Goal: Obtain resource: Download file/media

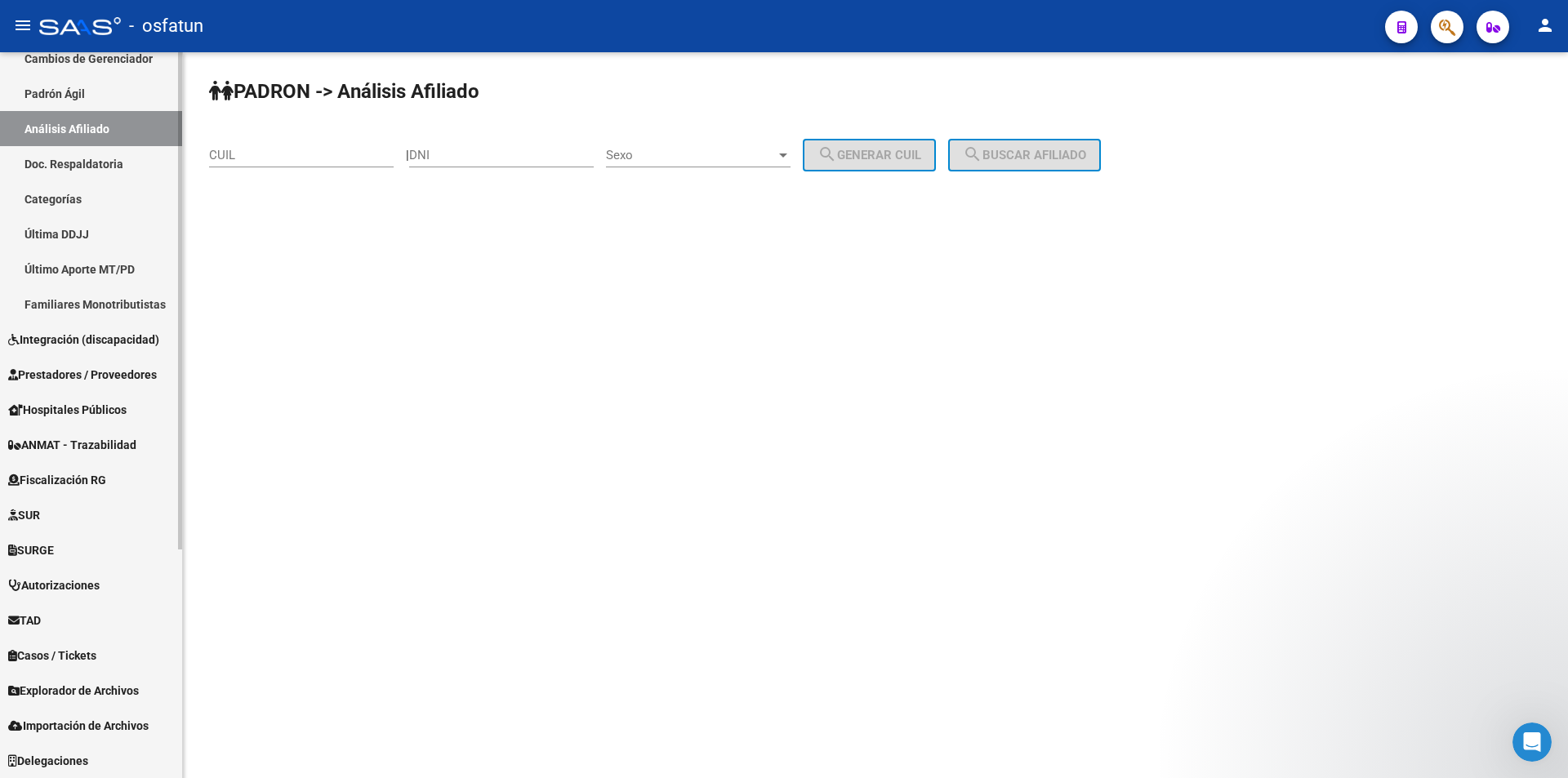
click at [37, 686] on span "Explorador de Archivos" at bounding box center [72, 690] width 130 height 18
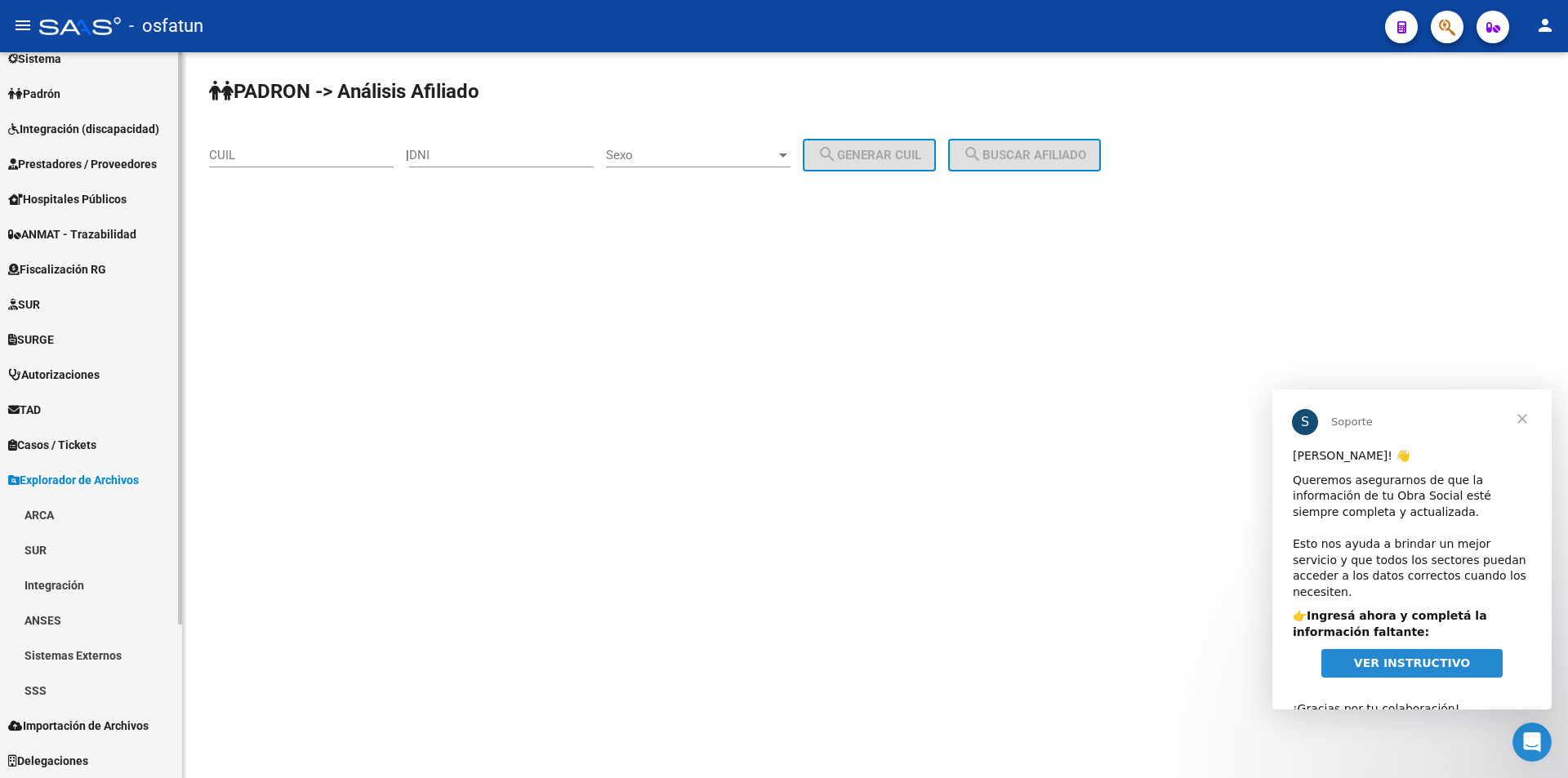
scroll to position [193, 0]
click at [41, 693] on link "SSS" at bounding box center [91, 690] width 182 height 35
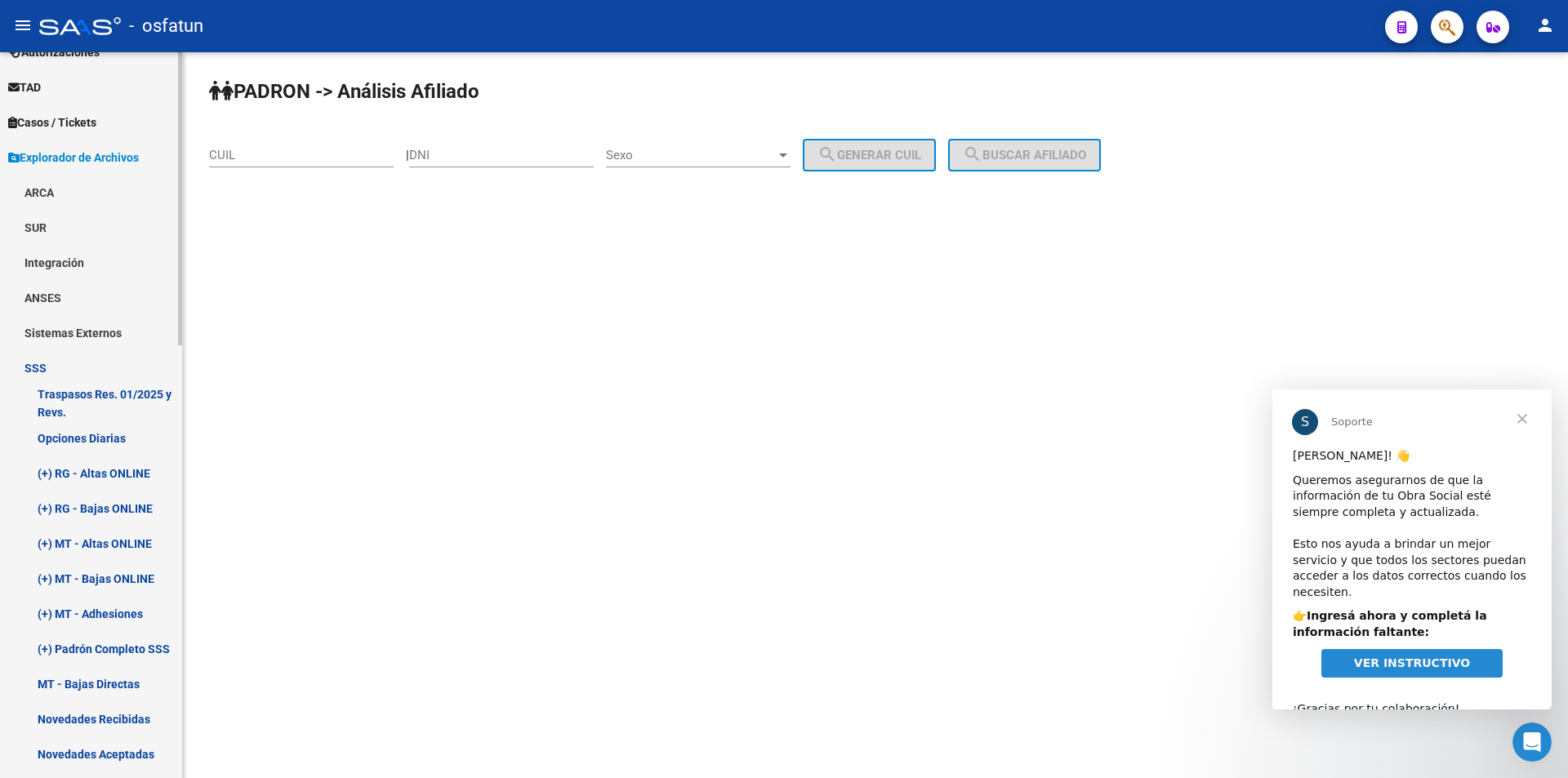
scroll to position [520, 0]
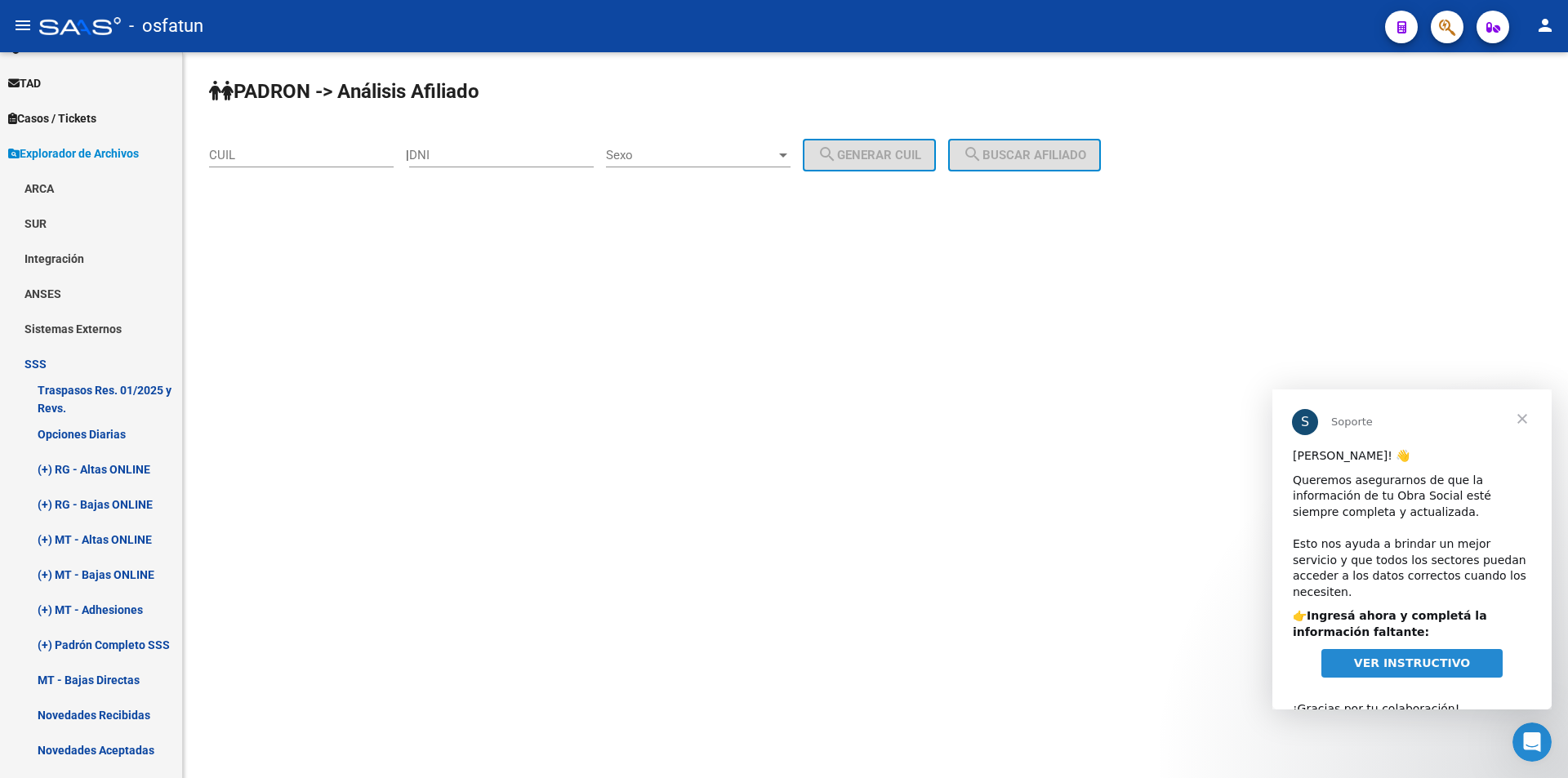
click at [1387, 656] on span "VER INSTRUCTIVO" at bounding box center [1412, 662] width 116 height 13
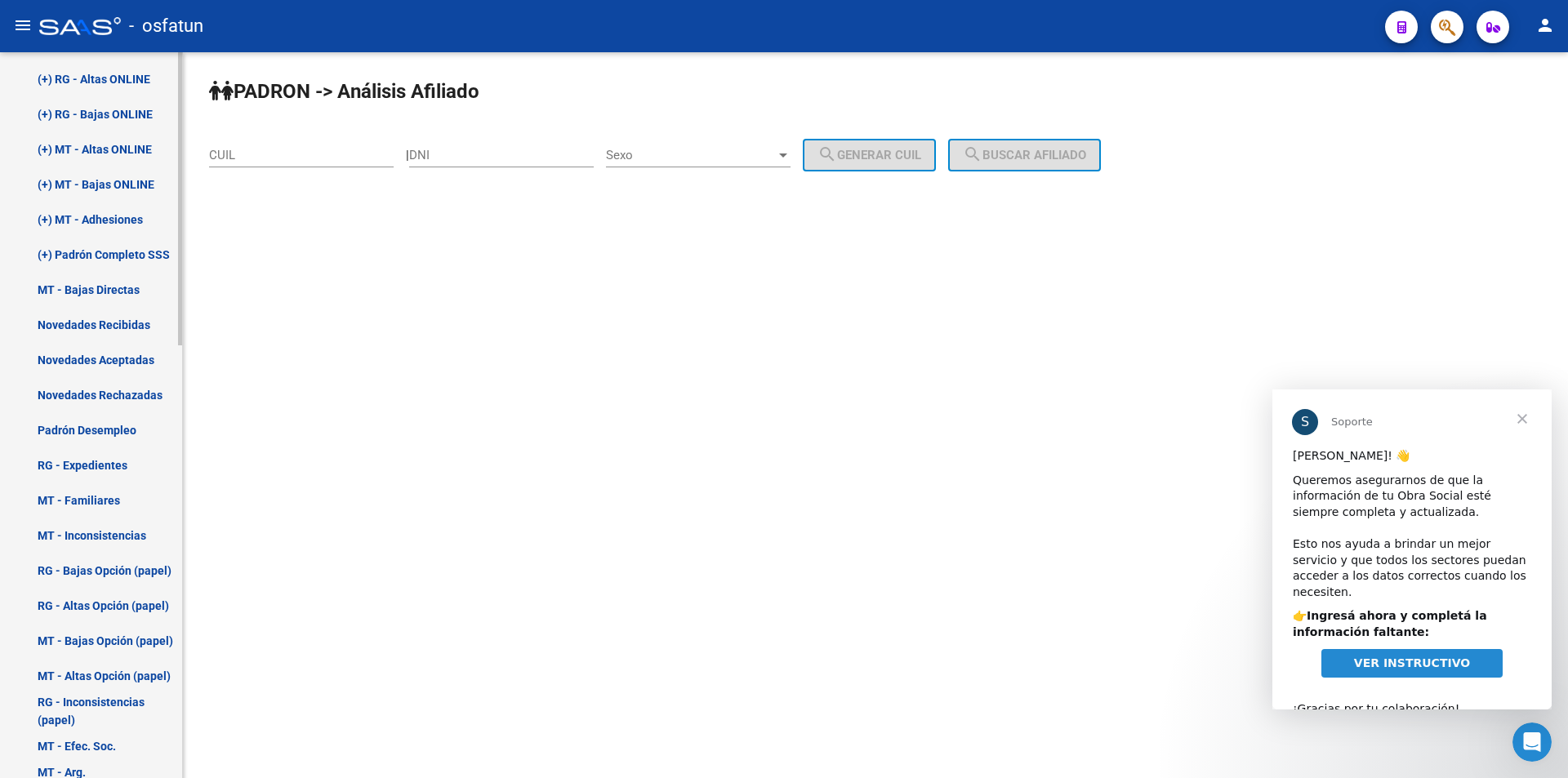
scroll to position [928, 0]
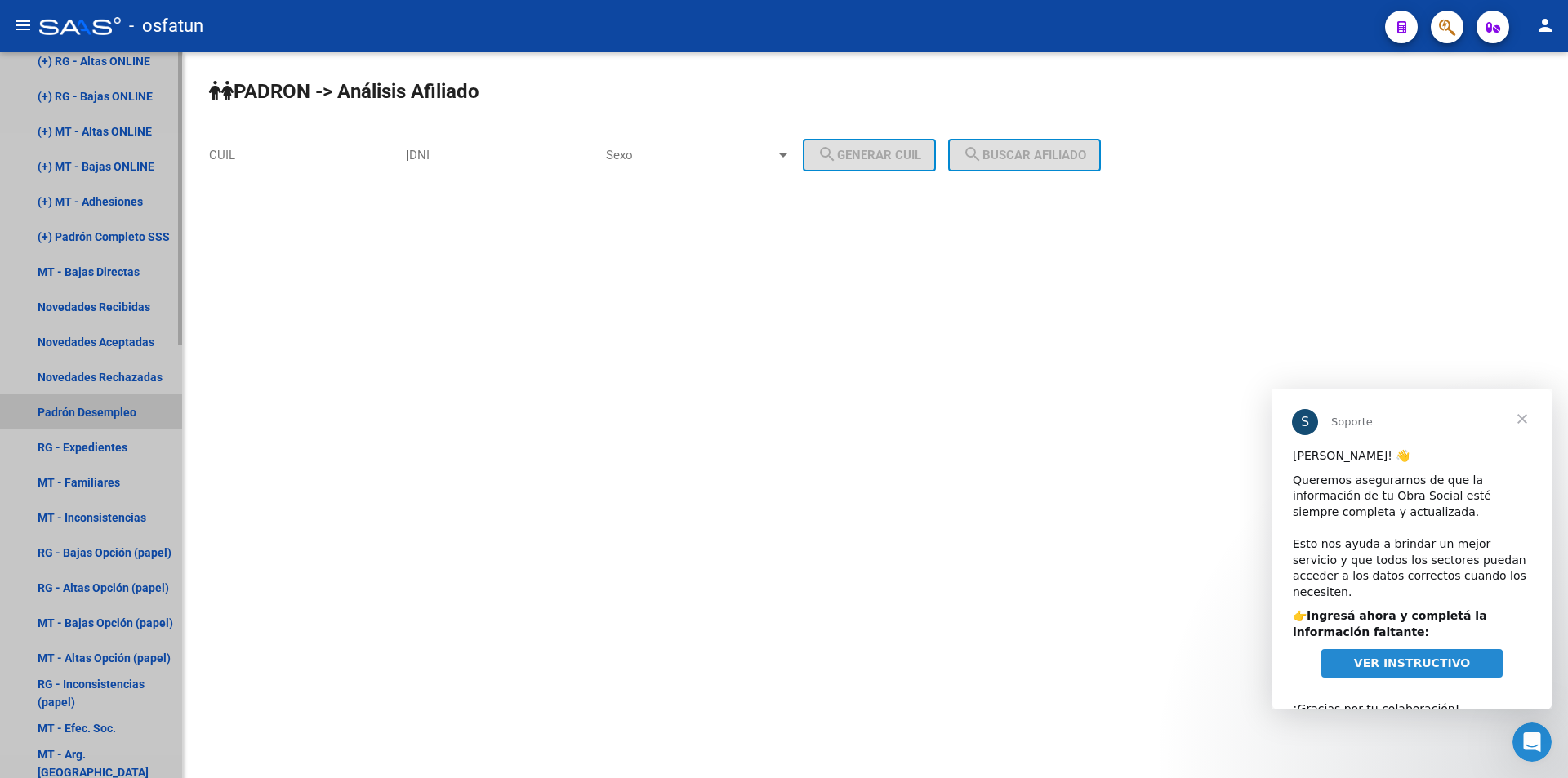
click at [69, 417] on link "Padrón Desempleo" at bounding box center [91, 411] width 182 height 35
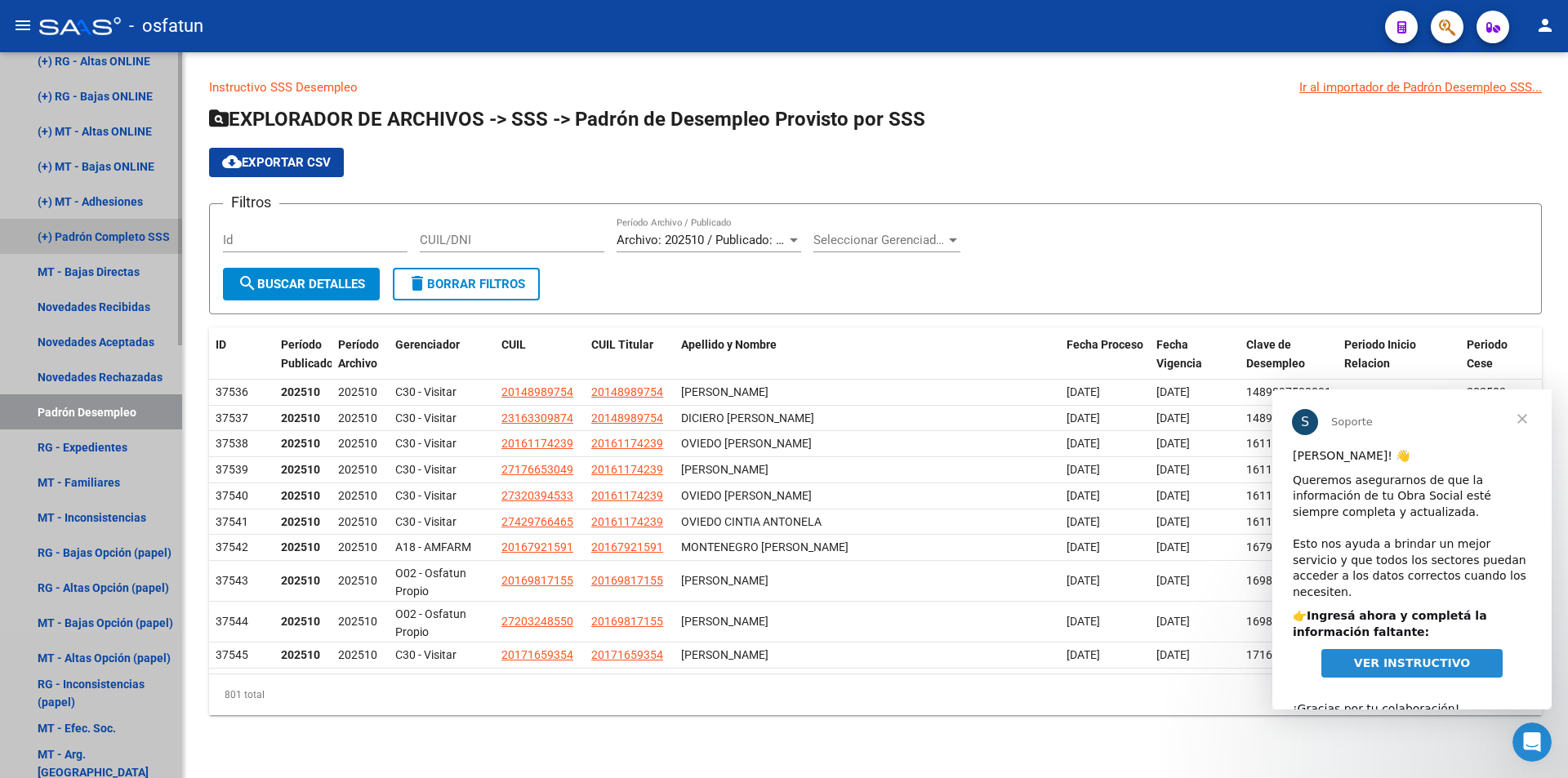
click at [97, 227] on link "(+) Padrón Completo SSS" at bounding box center [91, 236] width 182 height 35
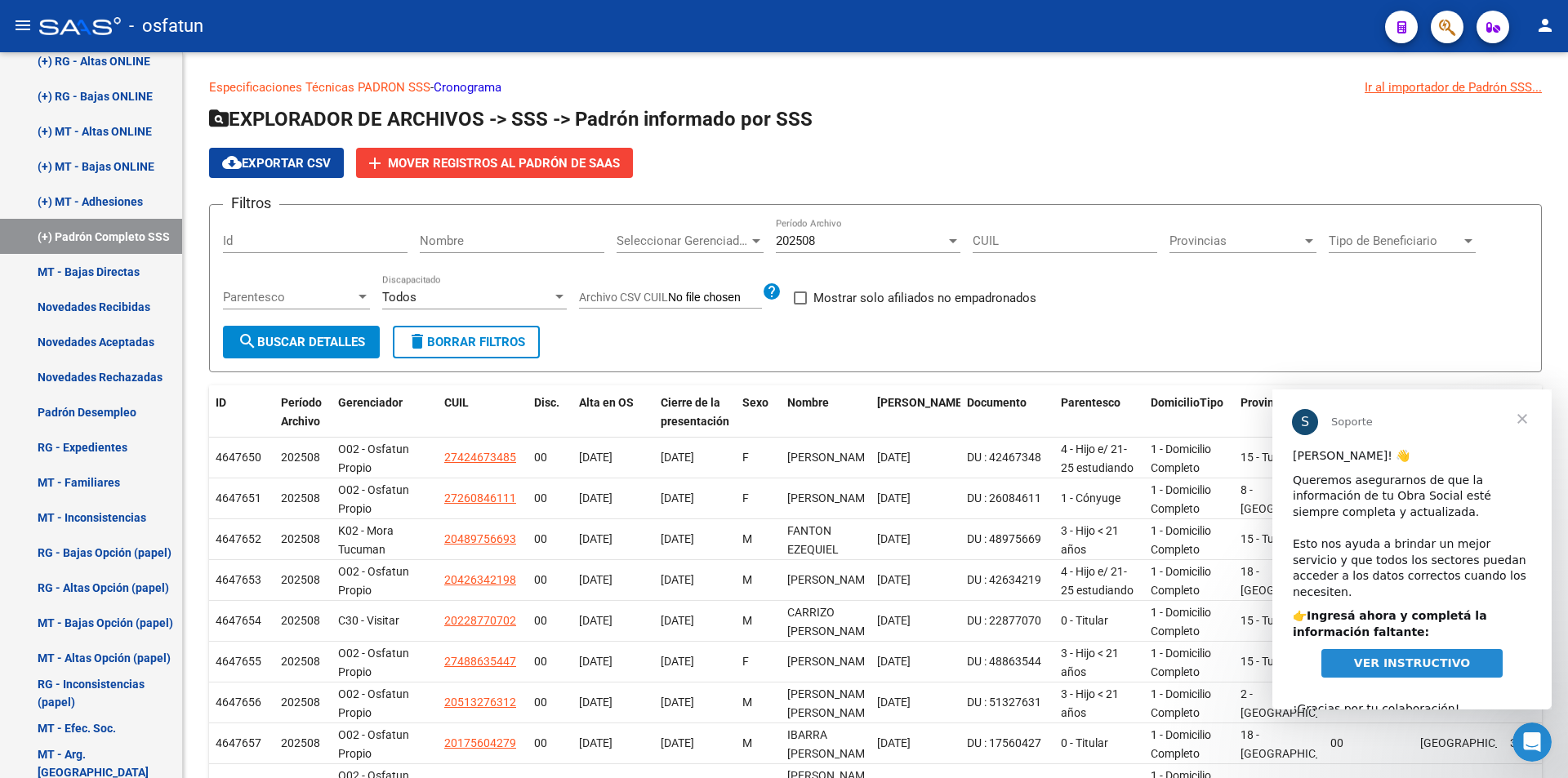
click at [1518, 411] on span "Cerrar" at bounding box center [1522, 418] width 59 height 59
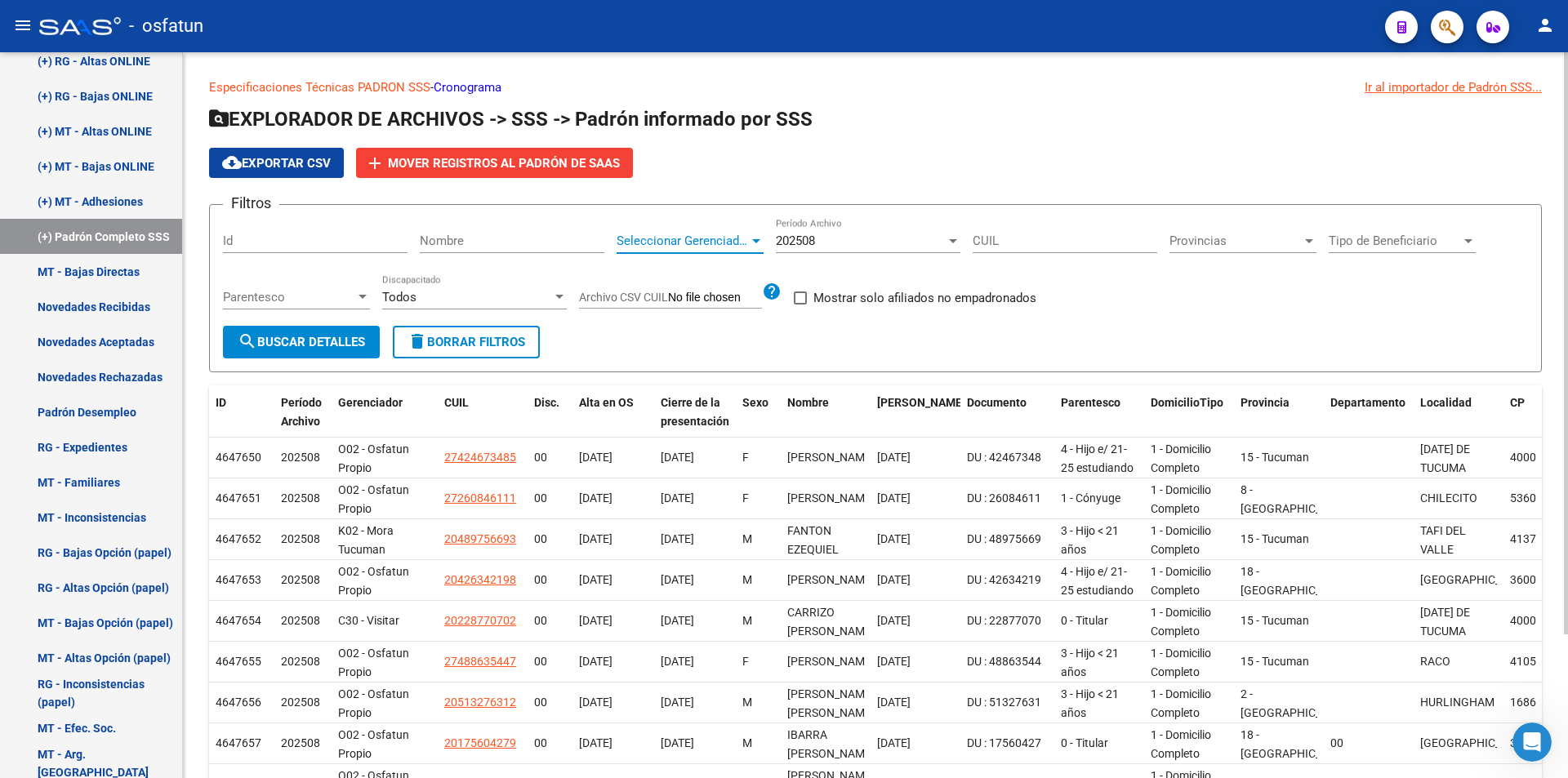
click at [748, 240] on span "Seleccionar Gerenciador" at bounding box center [682, 241] width 132 height 15
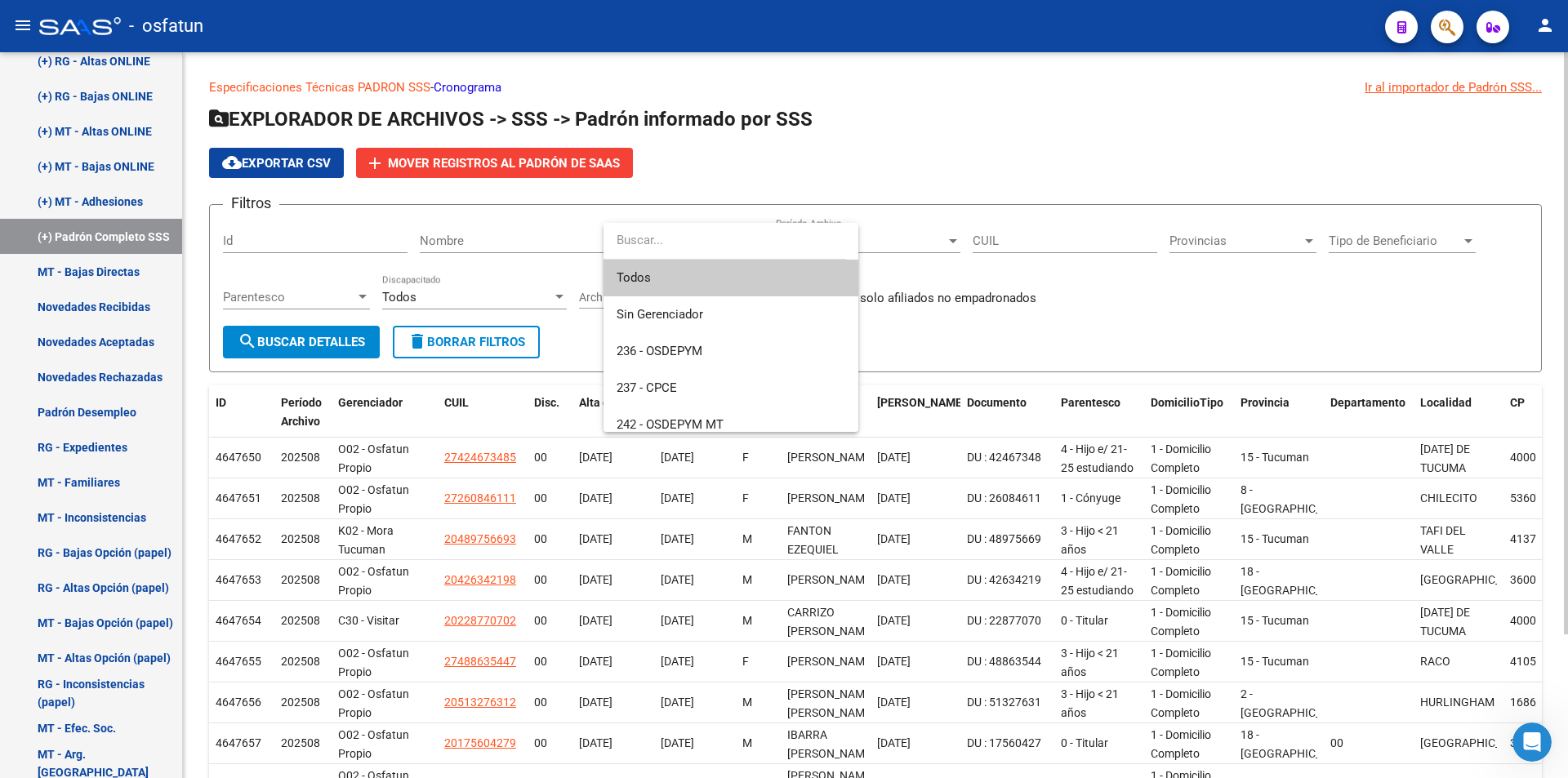
click at [748, 240] on input "dropdown search" at bounding box center [724, 240] width 242 height 37
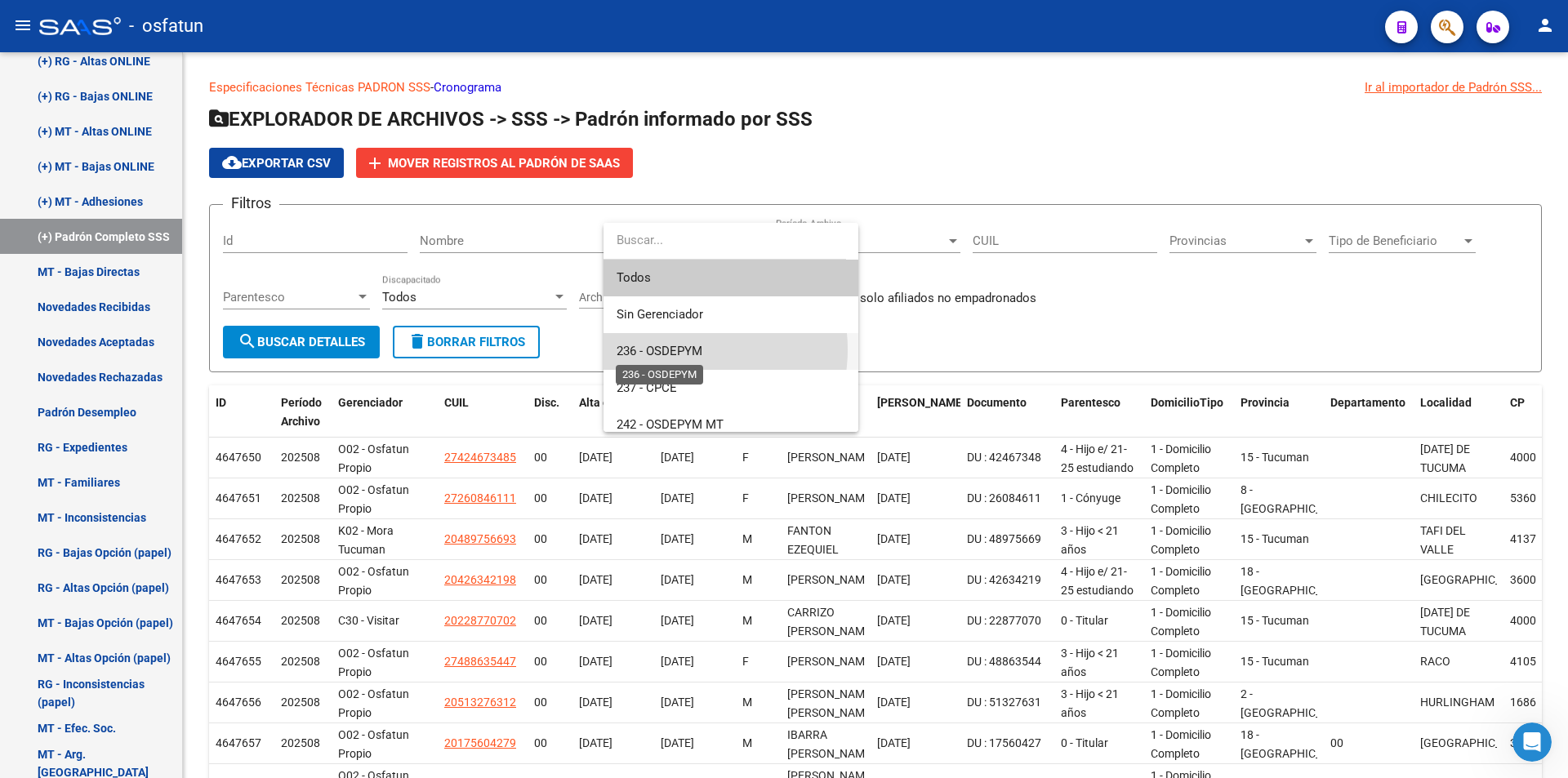
click at [684, 349] on span "236 - OSDEPYM" at bounding box center [658, 350] width 85 height 15
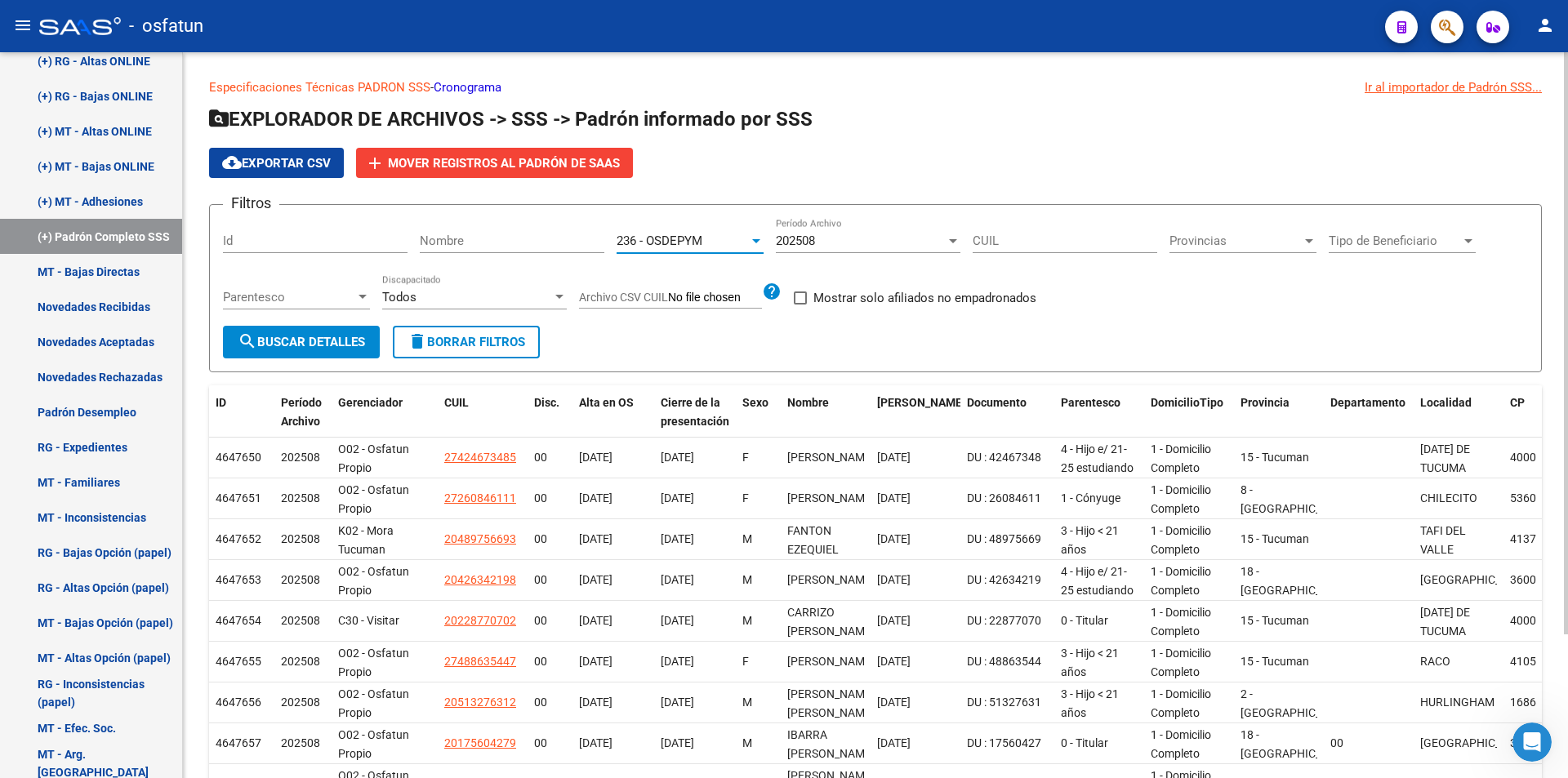
click at [343, 339] on span "search Buscar Detalles" at bounding box center [301, 342] width 128 height 15
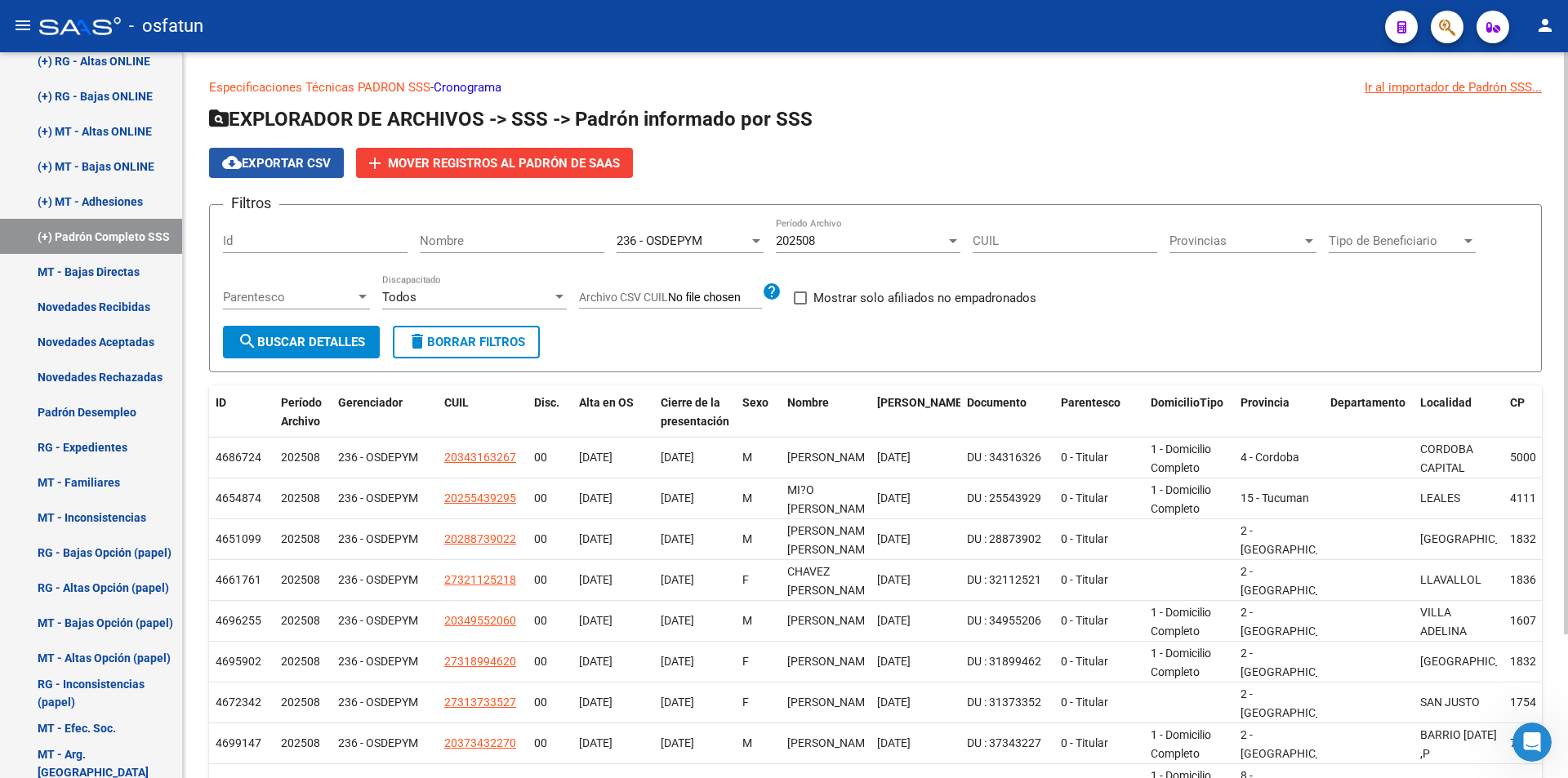
click at [307, 164] on span "cloud_download Exportar CSV" at bounding box center [276, 163] width 109 height 15
click at [752, 240] on div at bounding box center [755, 241] width 8 height 4
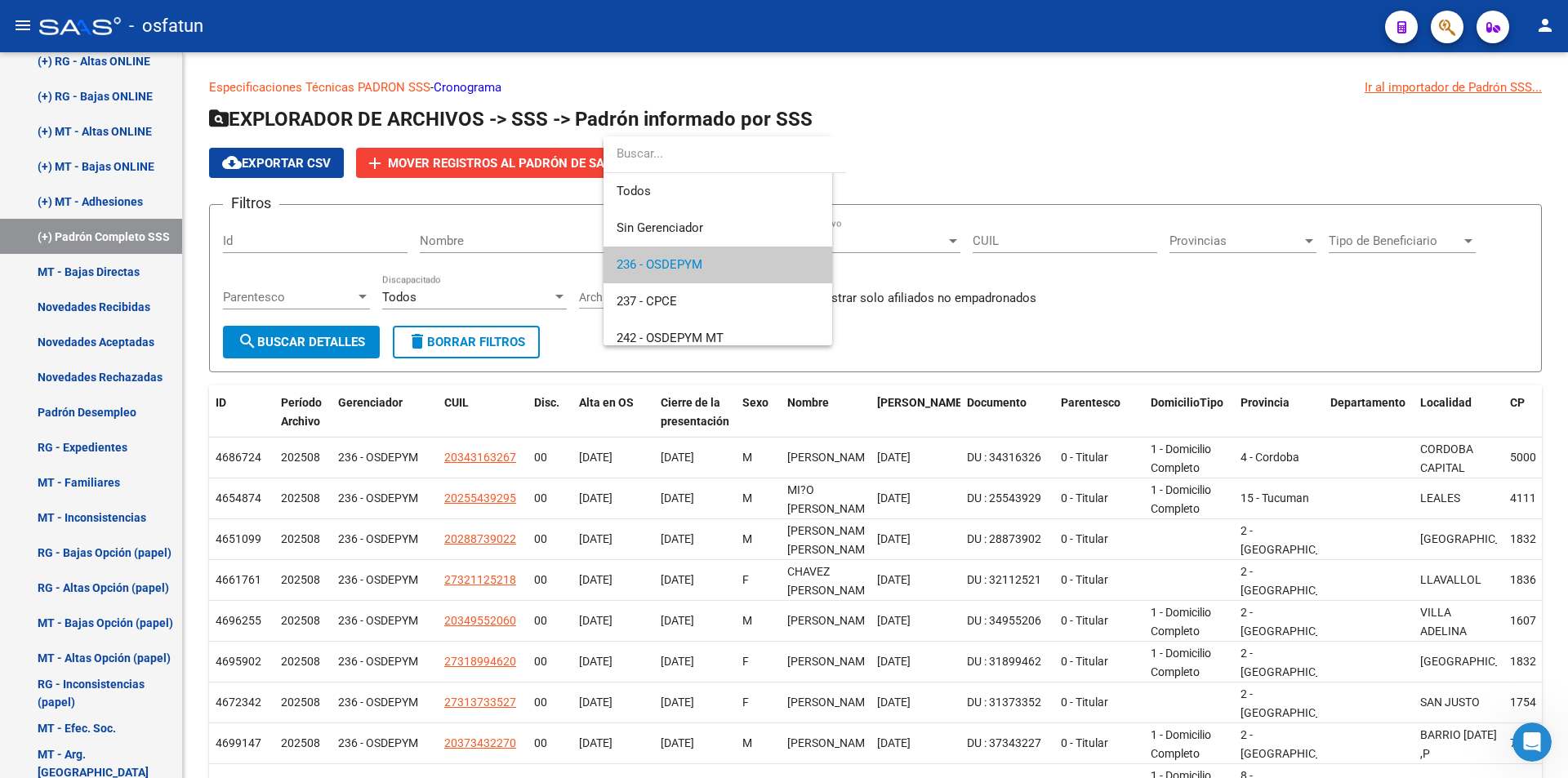
scroll to position [24, 0]
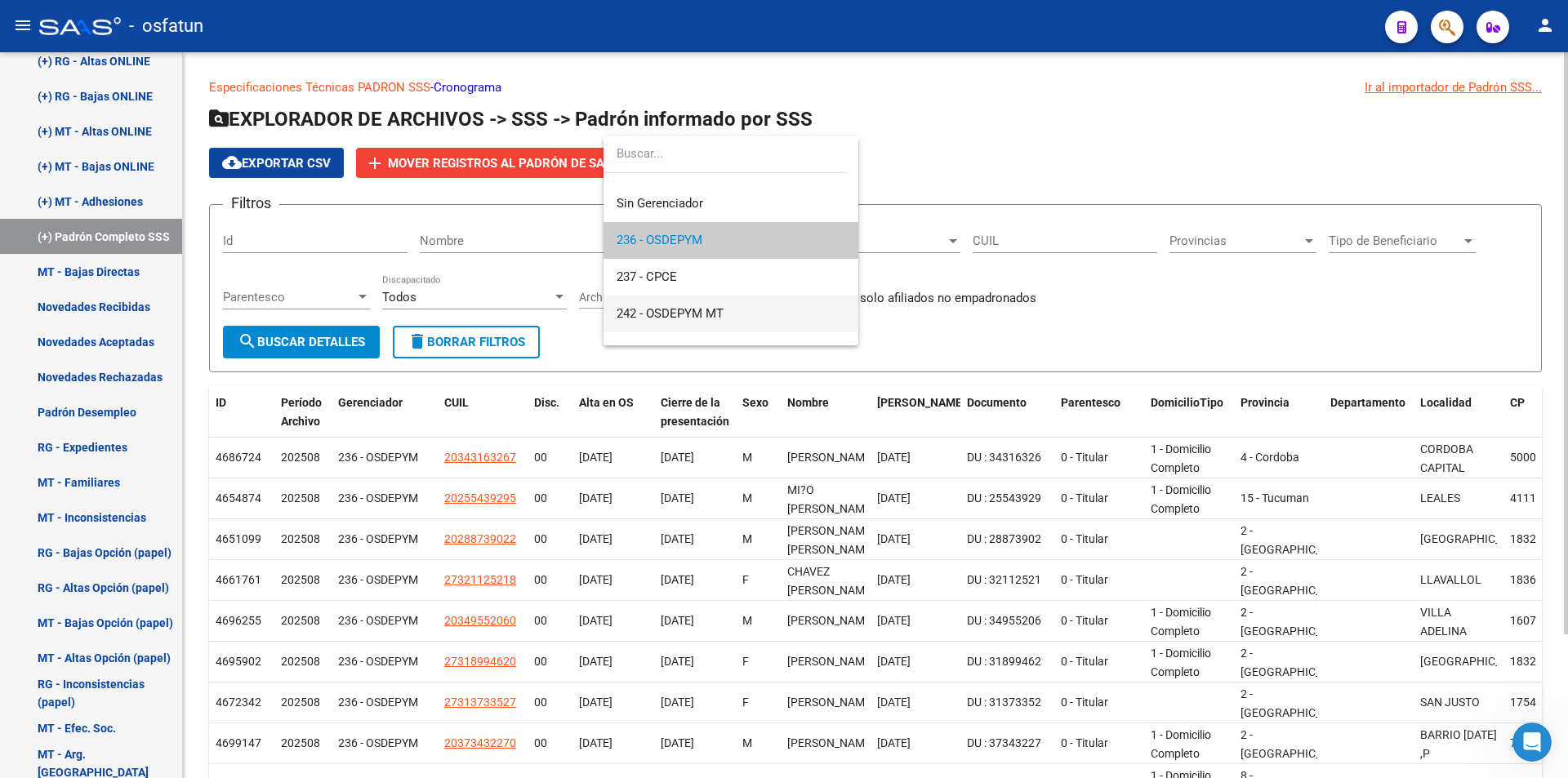
click at [673, 305] on span "242 - OSDEPYM MT" at bounding box center [730, 314] width 229 height 37
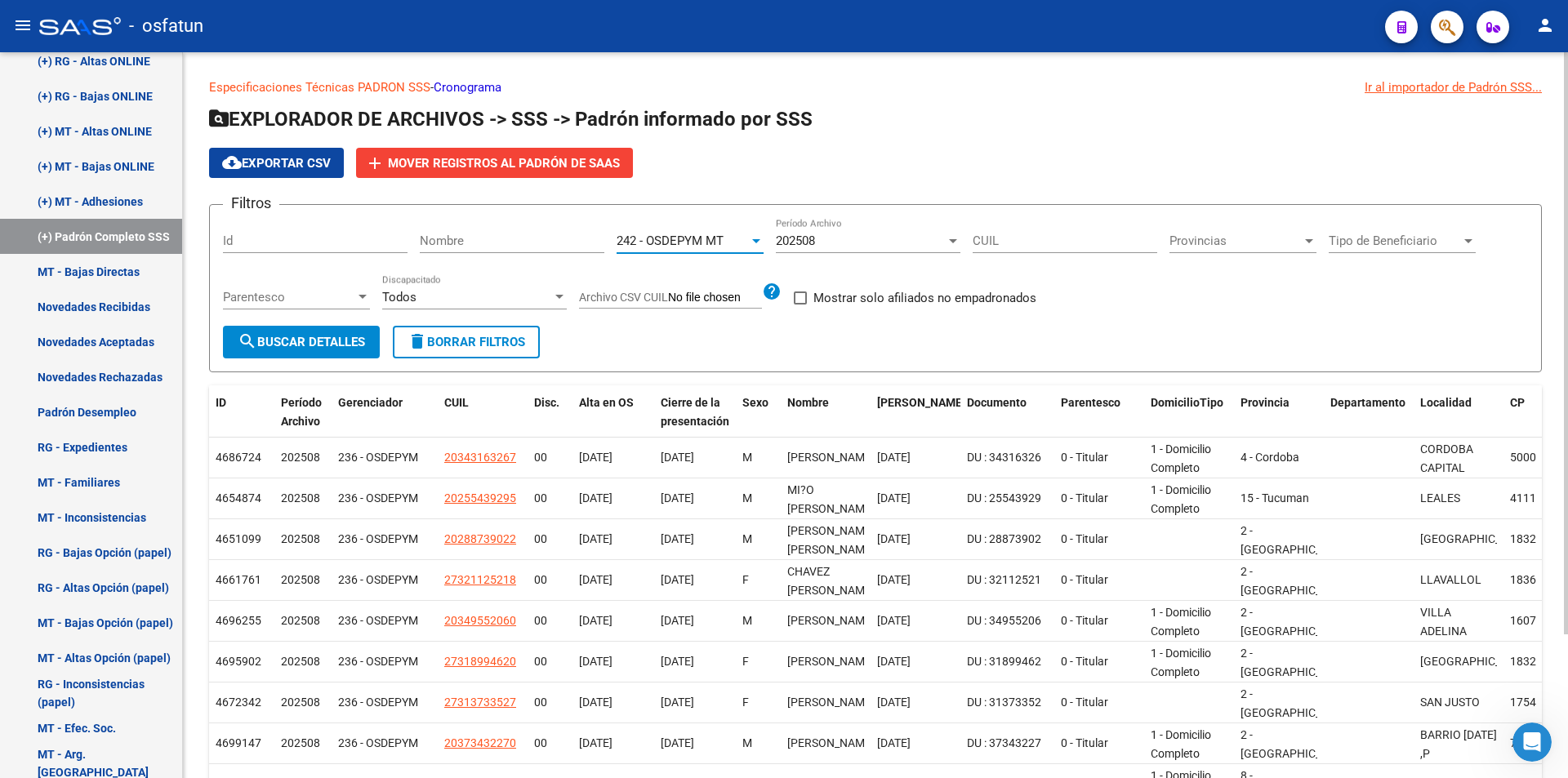
click at [328, 340] on span "search Buscar Detalles" at bounding box center [301, 342] width 128 height 15
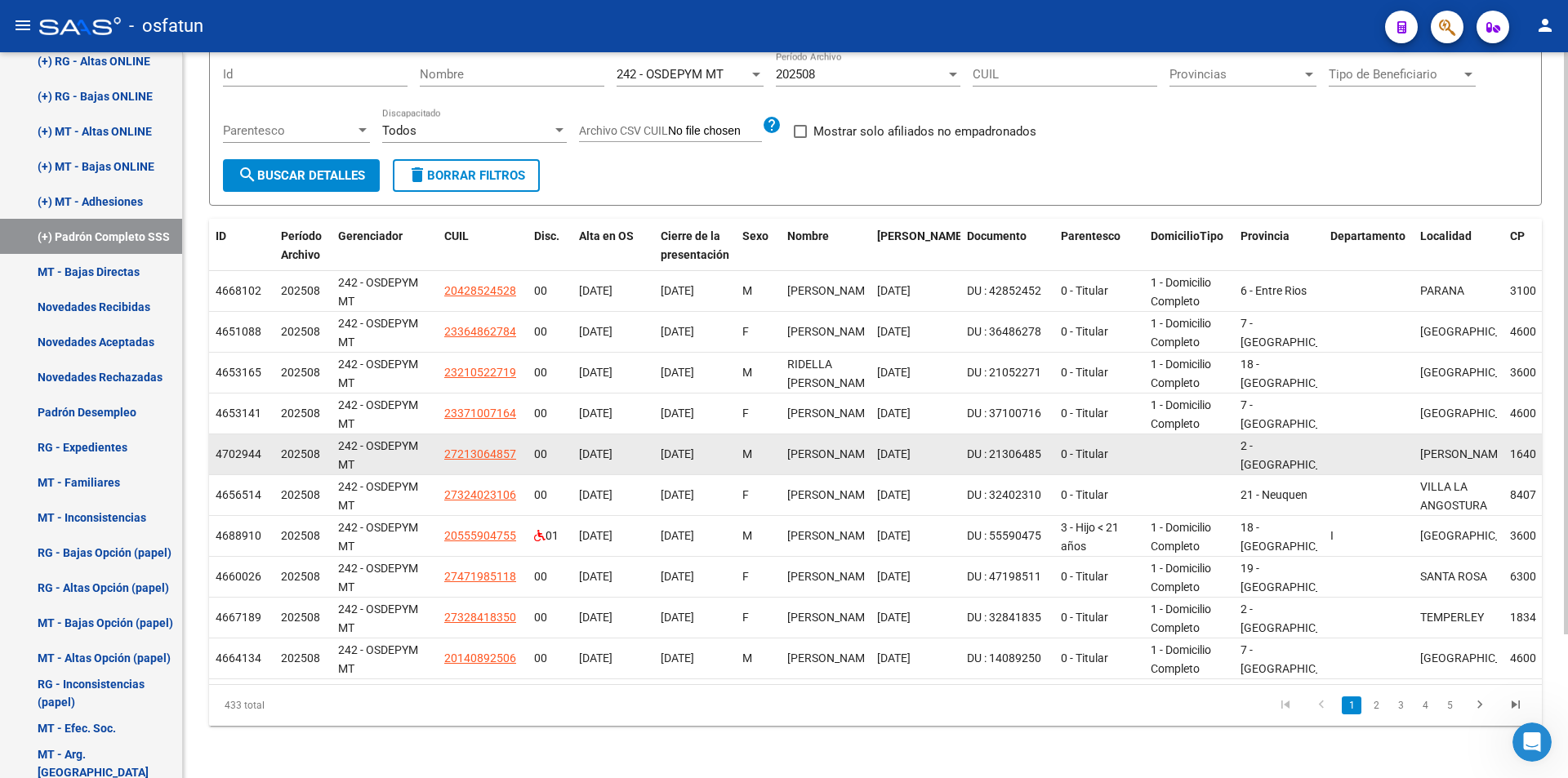
scroll to position [179, 0]
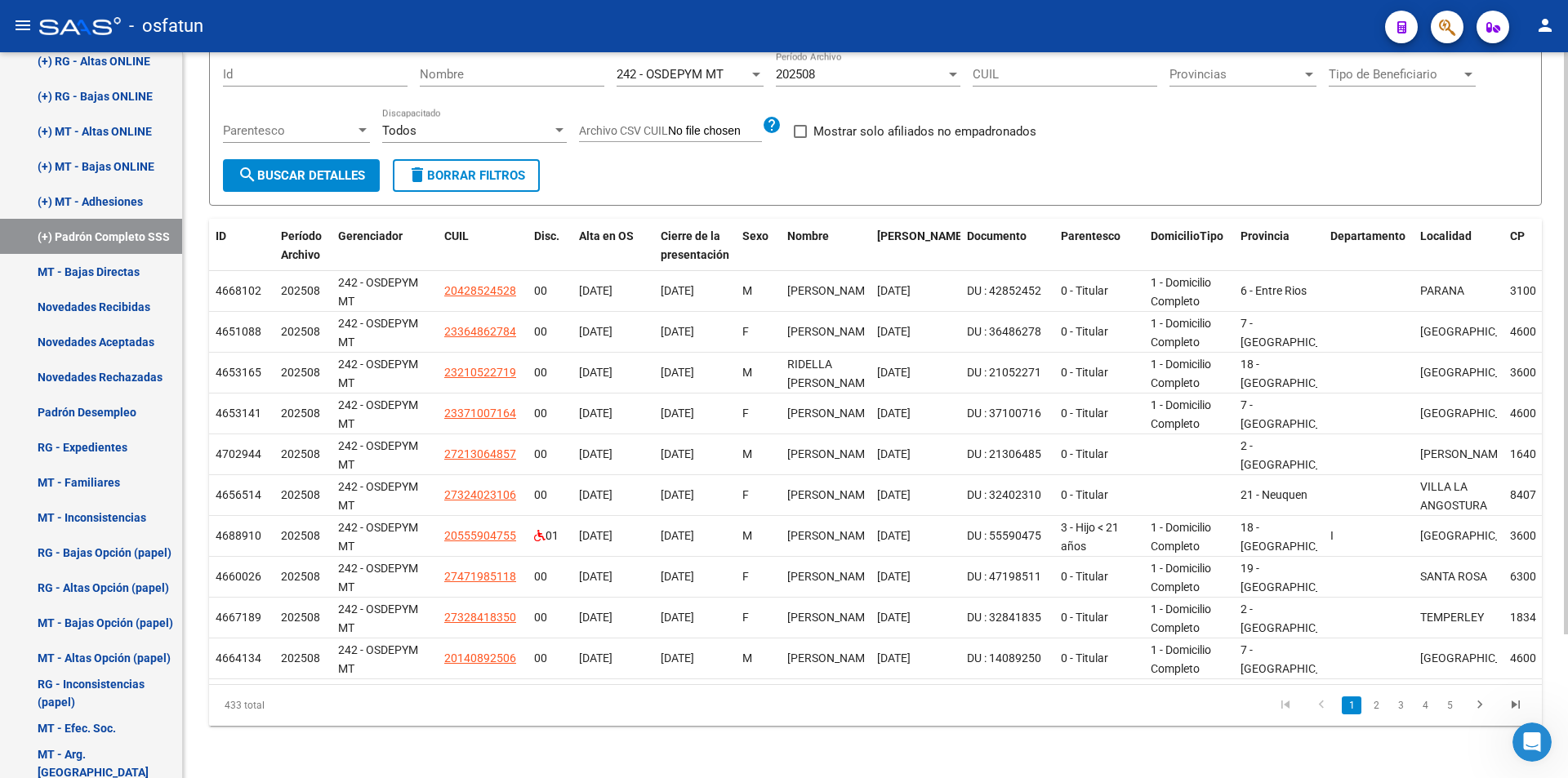
click at [266, 706] on div "433 total" at bounding box center [341, 705] width 264 height 41
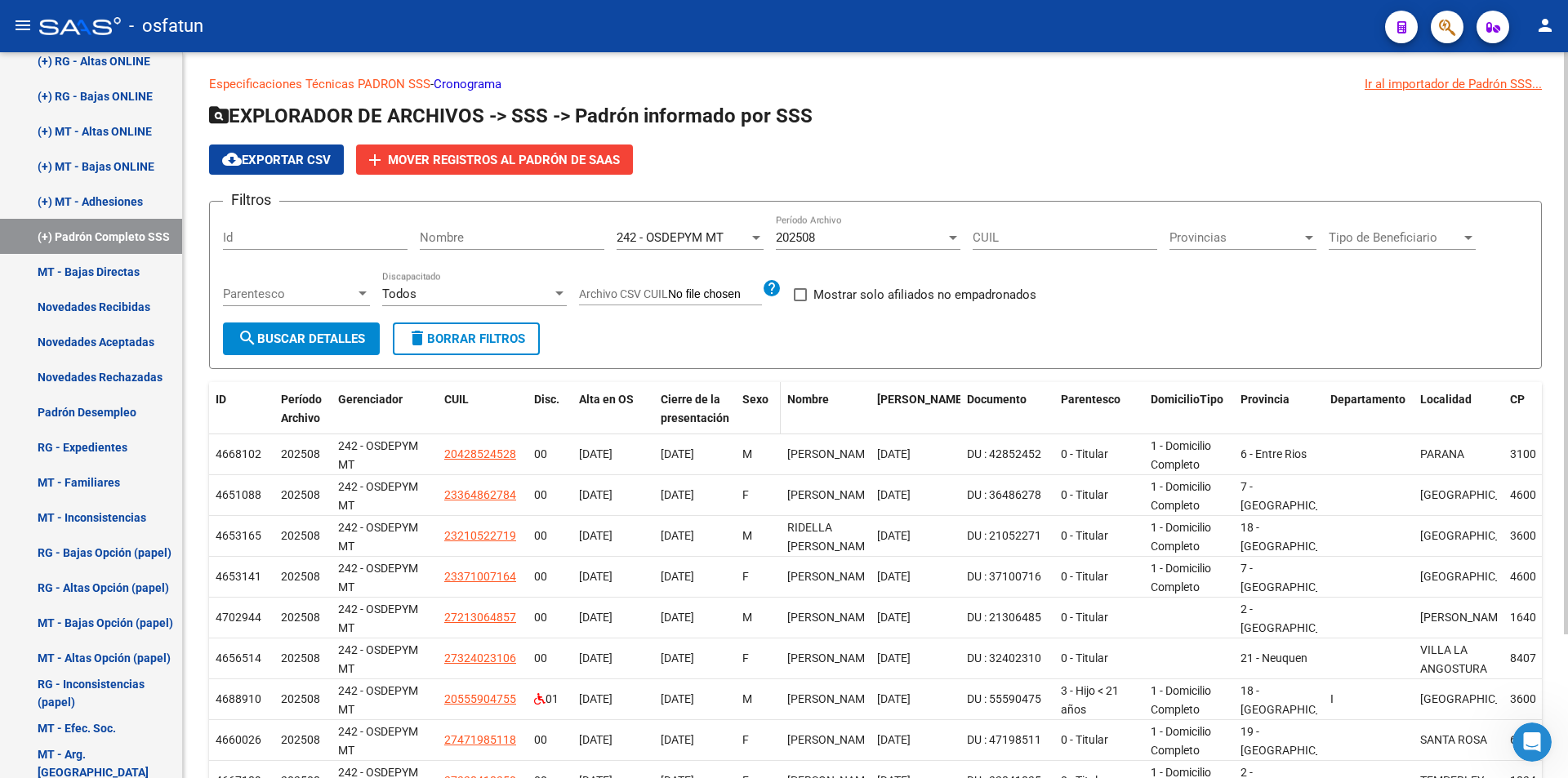
scroll to position [0, 0]
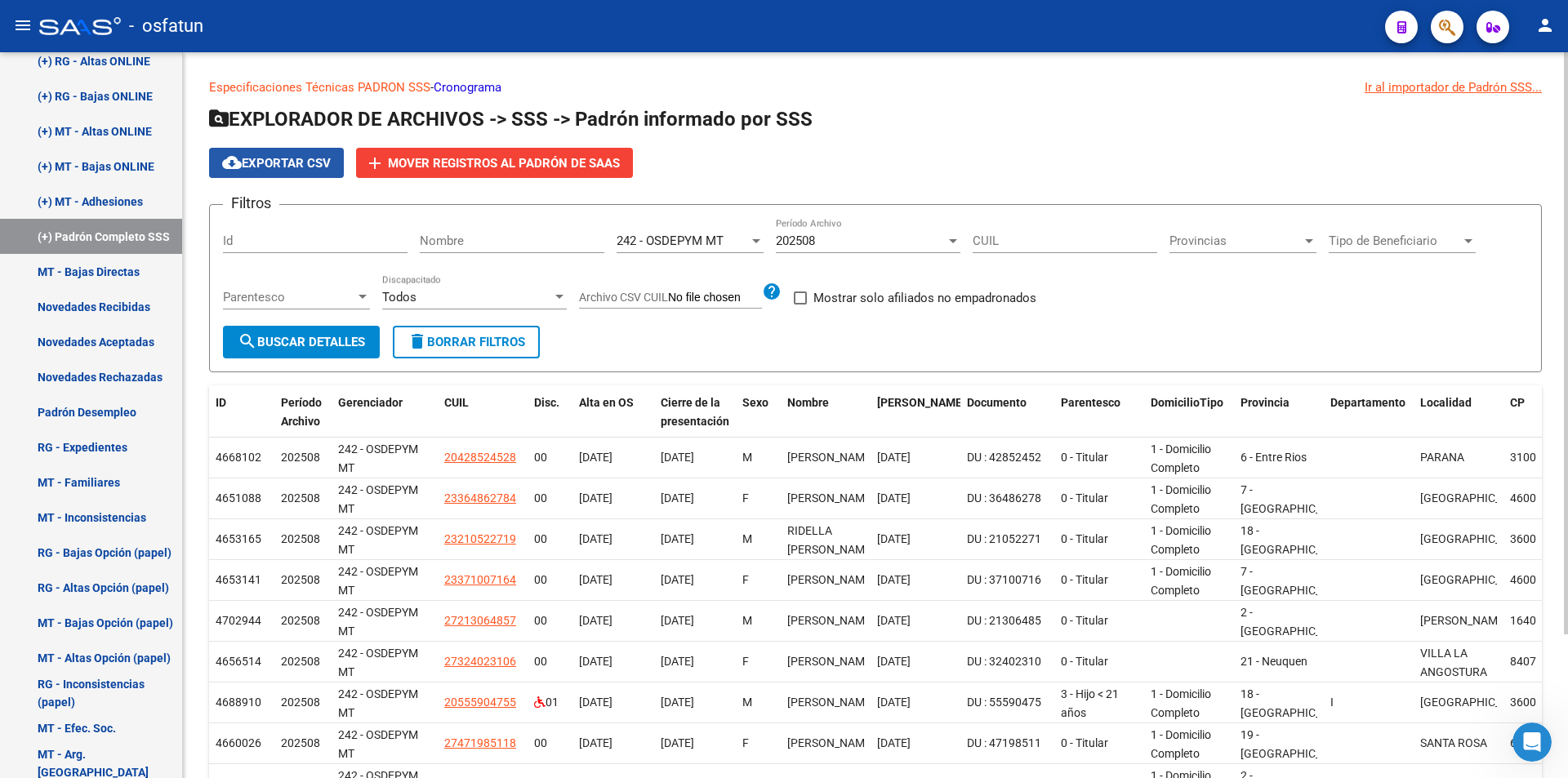
click at [310, 164] on span "cloud_download Exportar CSV" at bounding box center [276, 163] width 109 height 15
